Goal: Book appointment/travel/reservation

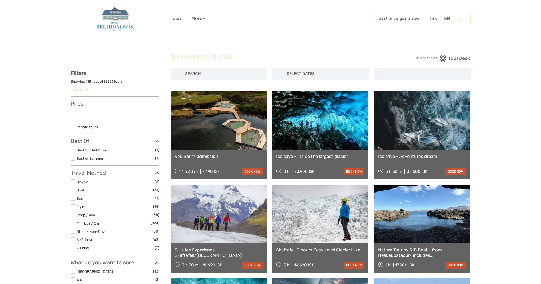
select select
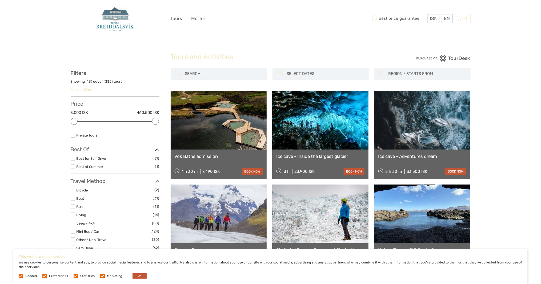
scroll to position [43, 0]
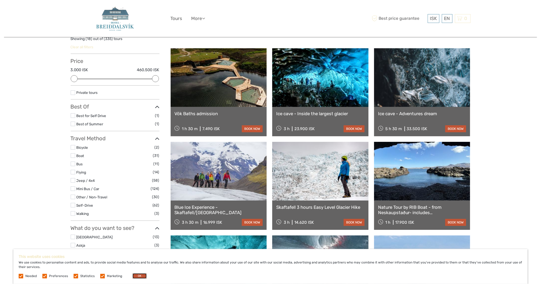
drag, startPoint x: 139, startPoint y: 275, endPoint x: 155, endPoint y: 267, distance: 17.2
click at [139, 275] on button "OK" at bounding box center [139, 275] width 14 height 5
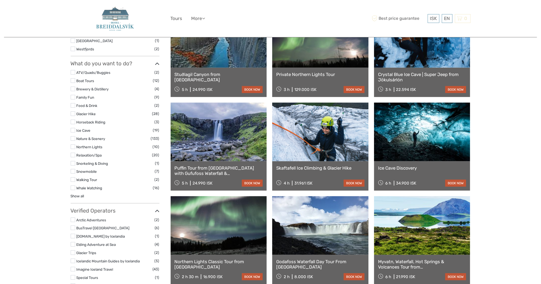
scroll to position [426, 0]
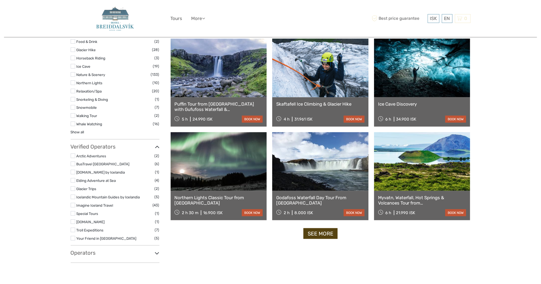
click at [322, 238] on link "See more" at bounding box center [320, 233] width 34 height 11
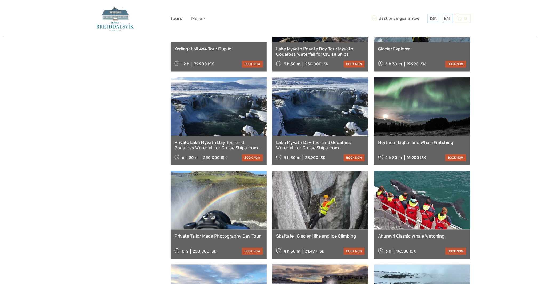
scroll to position [768, 0]
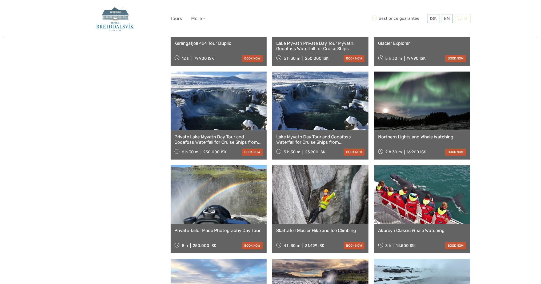
click at [414, 115] on link at bounding box center [422, 101] width 96 height 59
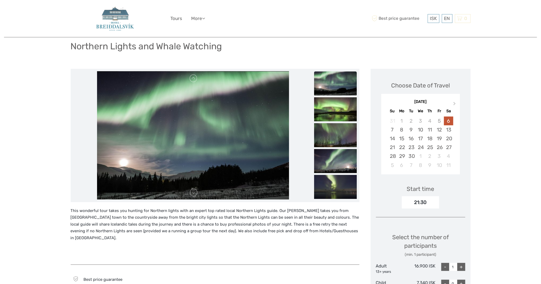
scroll to position [64, 0]
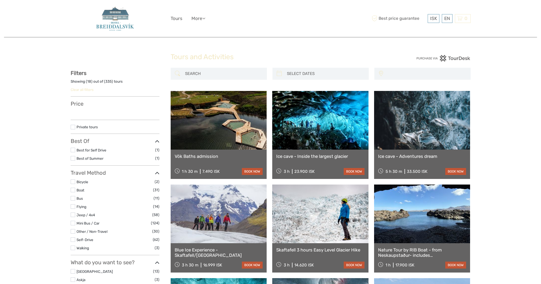
select select
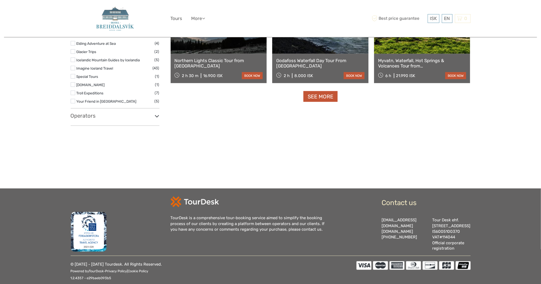
scroll to position [534, 0]
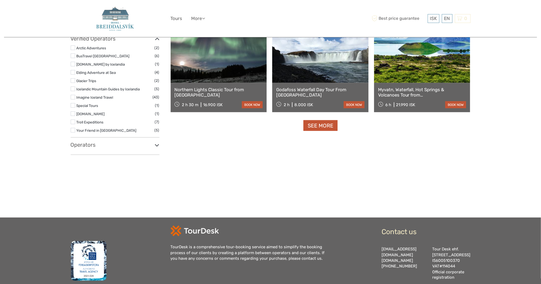
click at [157, 146] on icon at bounding box center [157, 145] width 5 height 7
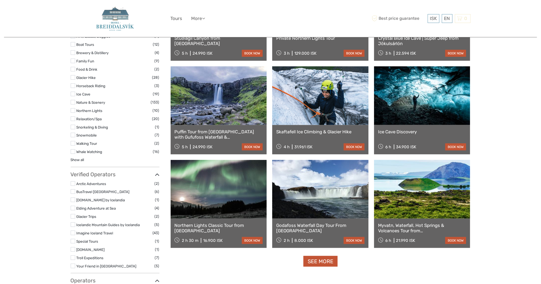
scroll to position [364, 0]
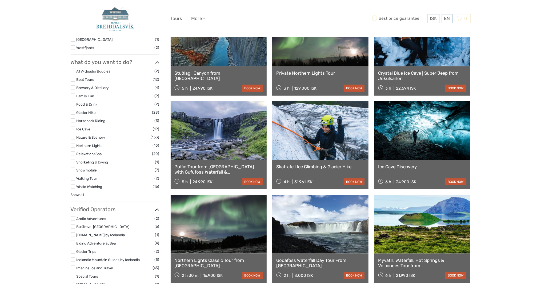
click at [72, 120] on label at bounding box center [73, 120] width 5 height 5
click at [0, 0] on input "checkbox" at bounding box center [0, 0] width 0 height 0
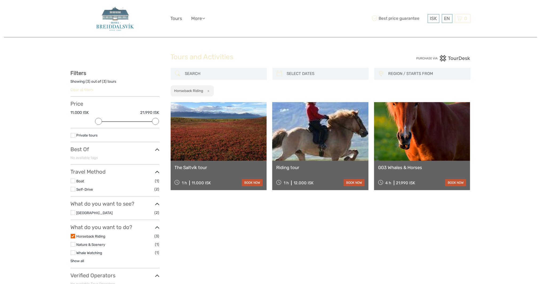
click at [402, 74] on span "REGION / STARTS FROM" at bounding box center [427, 73] width 82 height 9
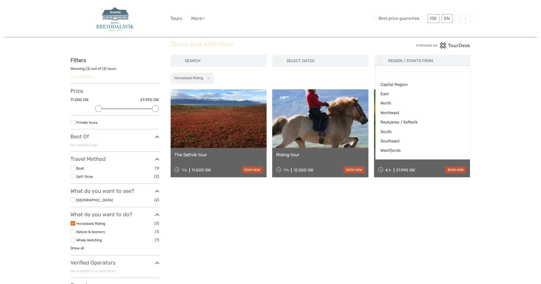
scroll to position [64, 0]
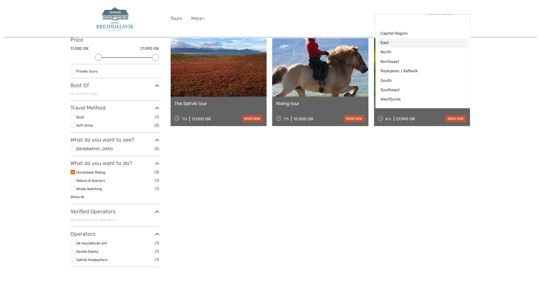
click at [402, 45] on span "East" at bounding box center [418, 43] width 75 height 6
select select "East"
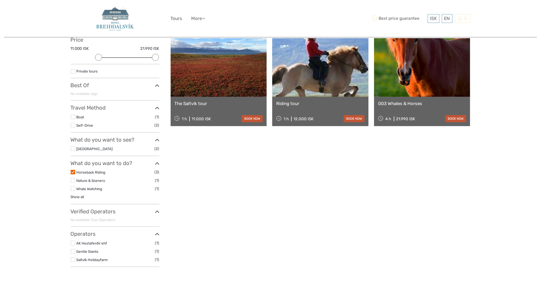
scroll to position [46, 0]
